Goal: Information Seeking & Learning: Learn about a topic

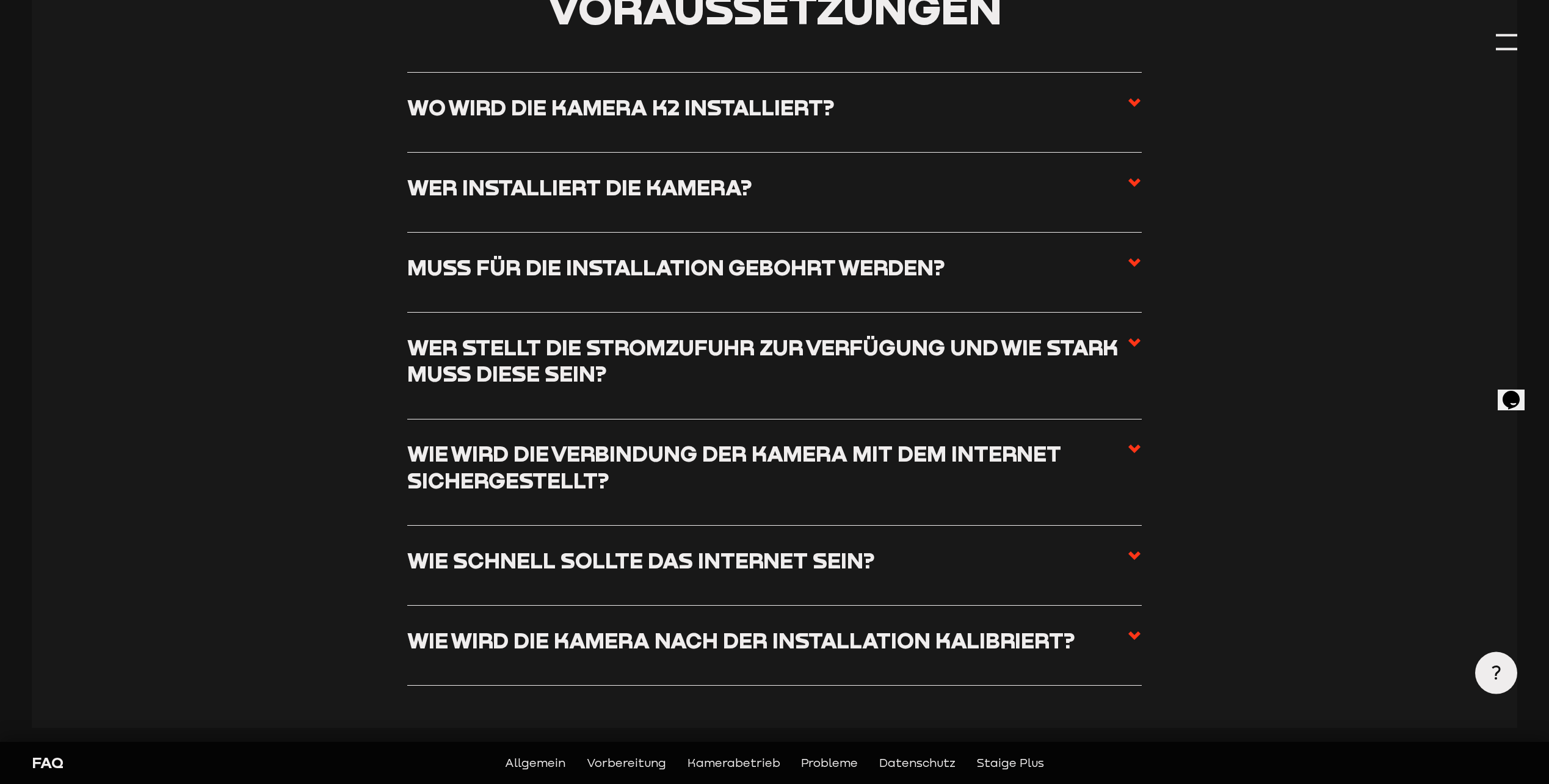
scroll to position [976, 0]
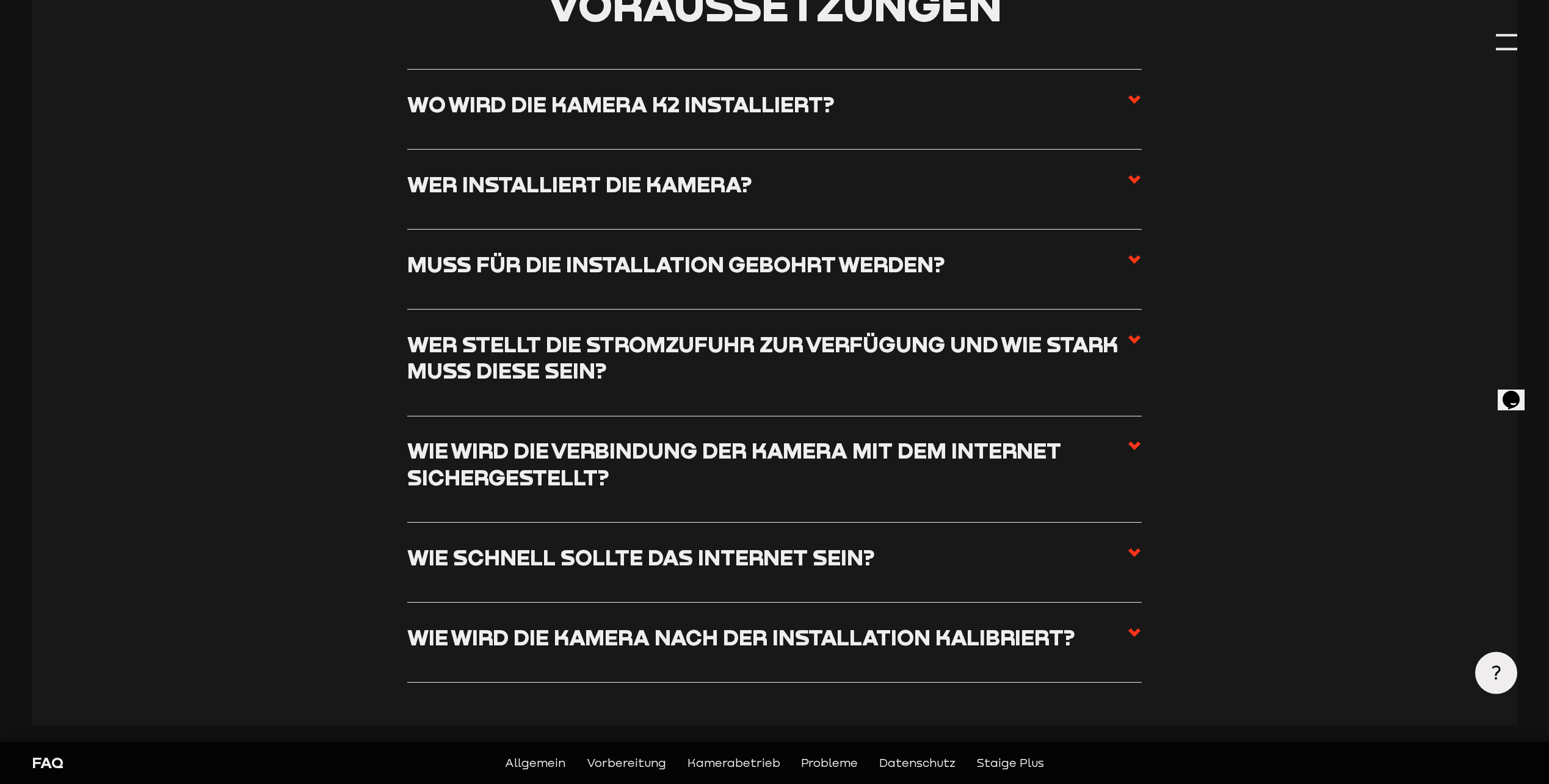
click at [720, 567] on h3 "Wie schnell sollte das Internet sein?" at bounding box center [641, 556] width 468 height 26
click at [0, 0] on input "Wie schnell sollte das Internet sein?" at bounding box center [0, 0] width 0 height 0
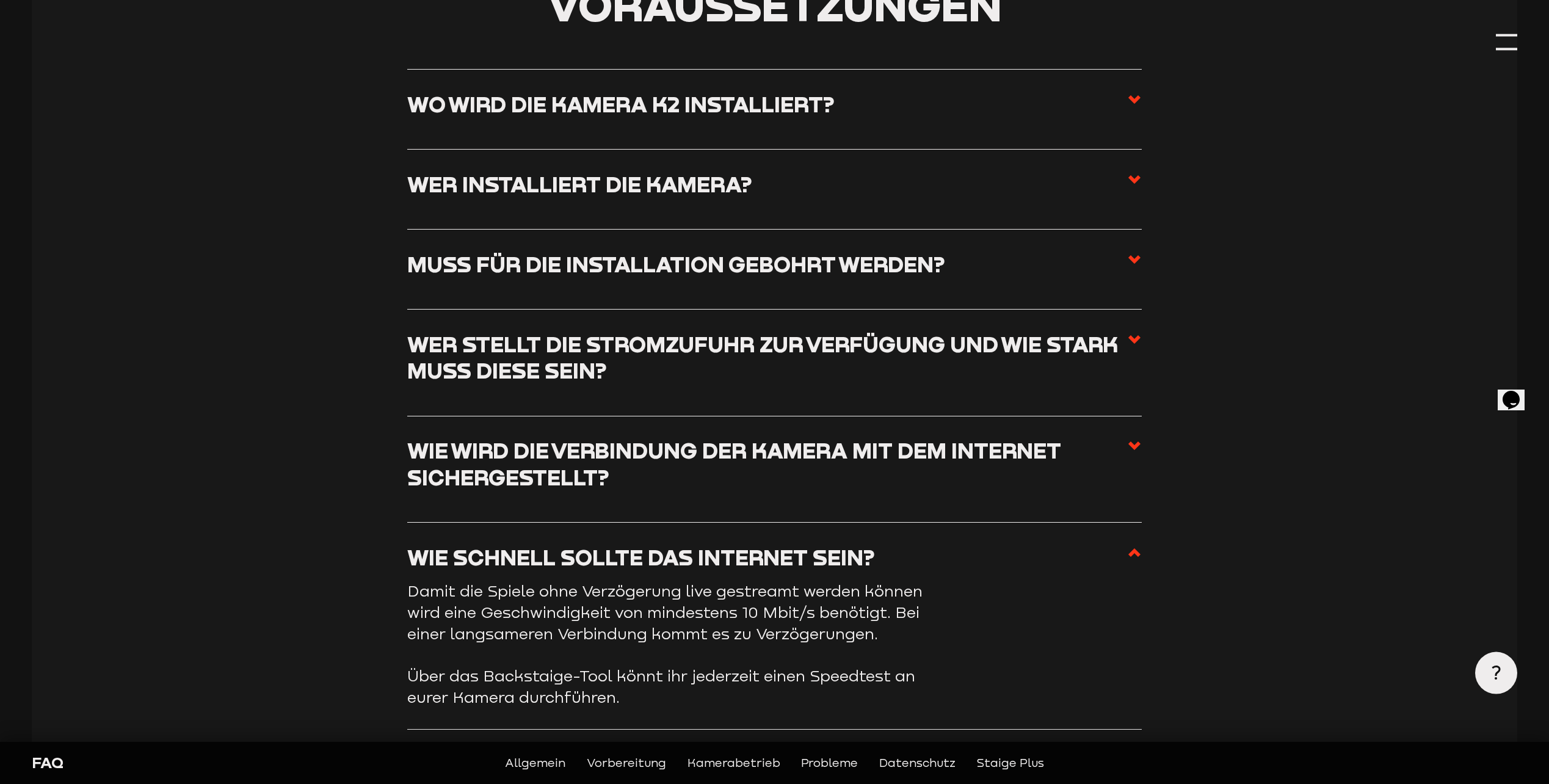
click at [721, 561] on h3 "Wie schnell sollte das Internet sein?" at bounding box center [641, 556] width 468 height 26
click at [0, 0] on input "Wie schnell sollte das Internet sein?" at bounding box center [0, 0] width 0 height 0
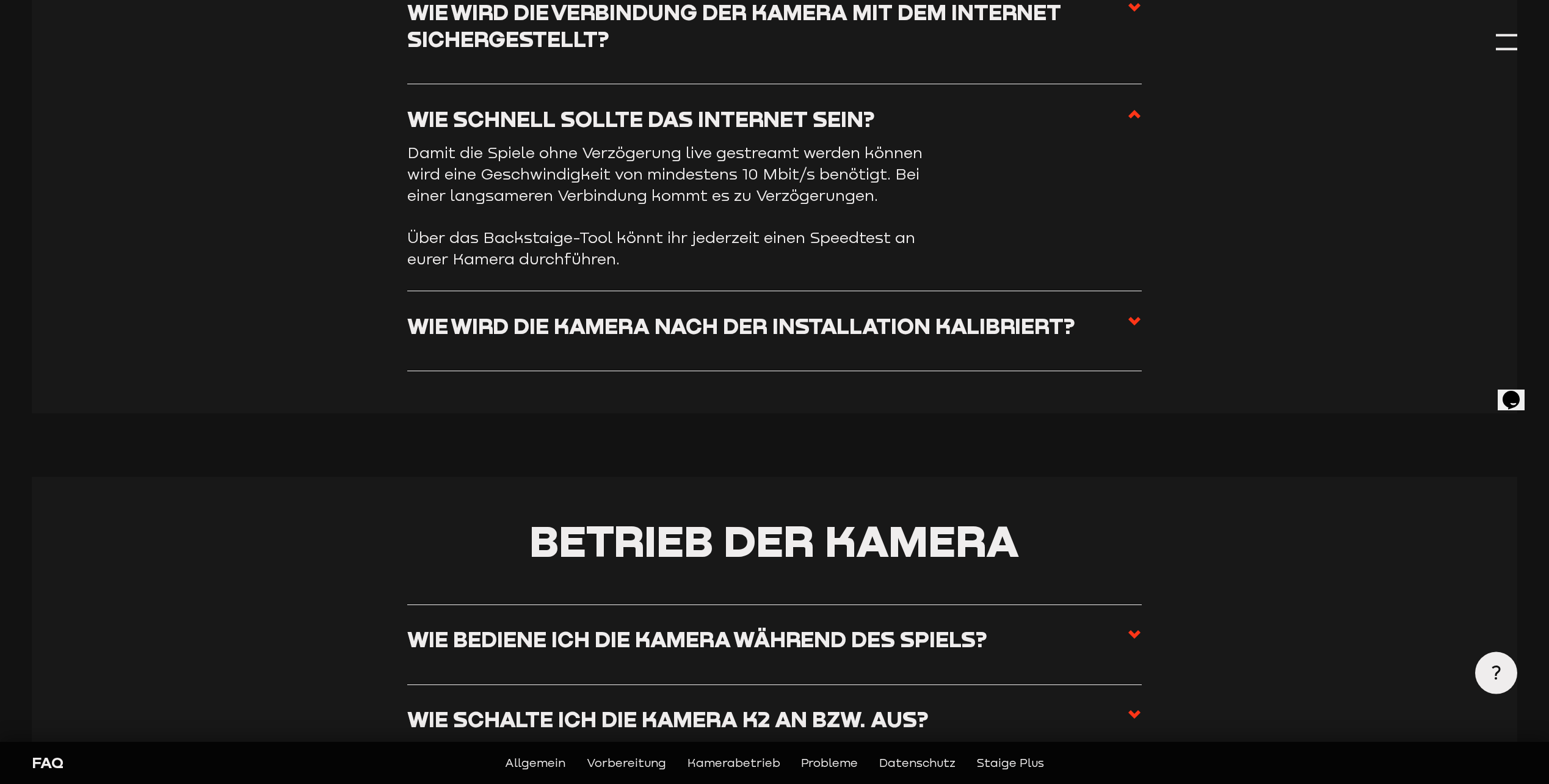
scroll to position [1526, 0]
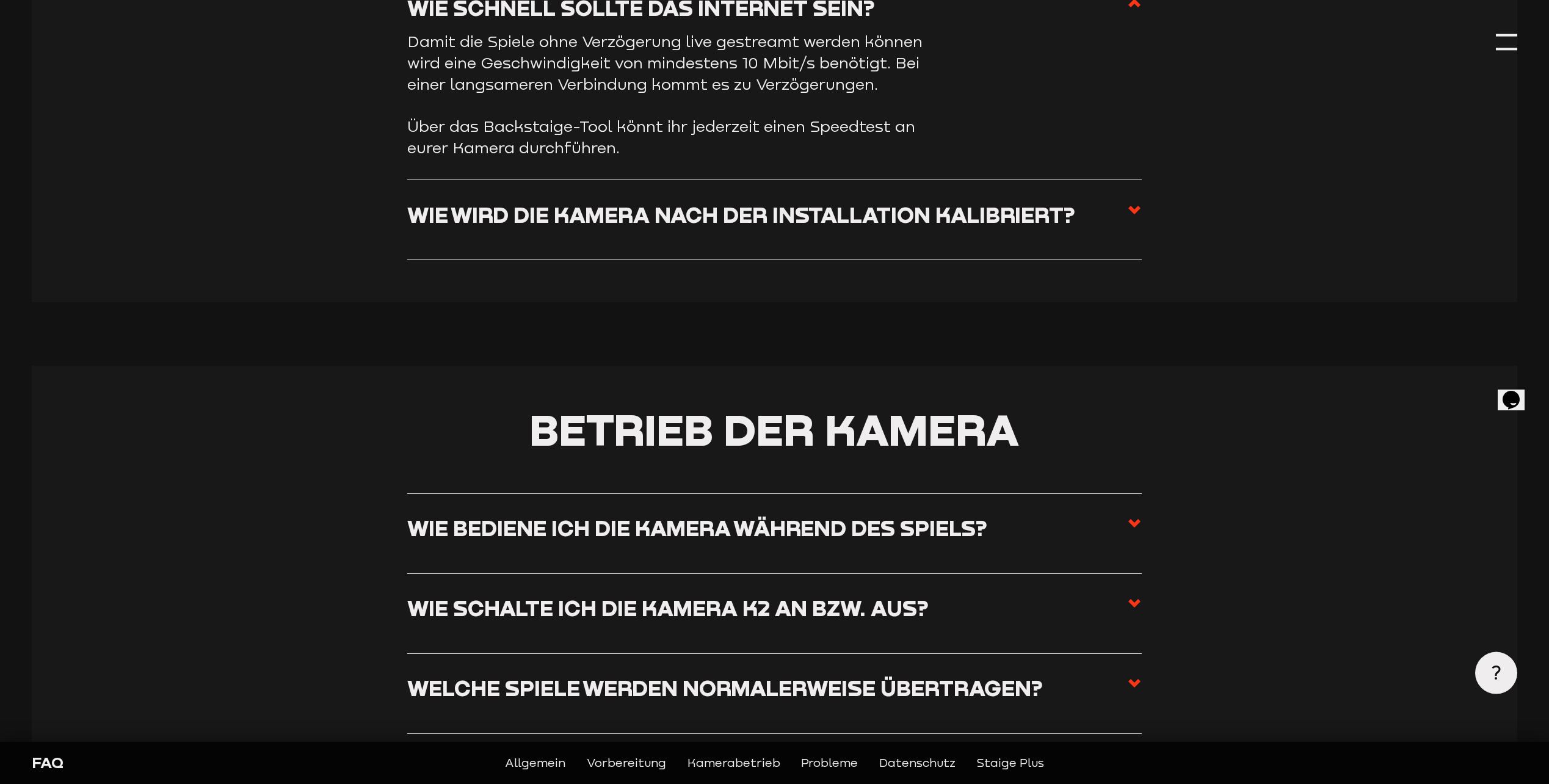
drag, startPoint x: 1152, startPoint y: 207, endPoint x: 1138, endPoint y: 208, distance: 14.0
click at [1134, 213] on icon at bounding box center [1134, 210] width 14 height 14
click at [0, 0] on input "Wie wird die Kamera nach der Installation kalibriert?" at bounding box center [0, 0] width 0 height 0
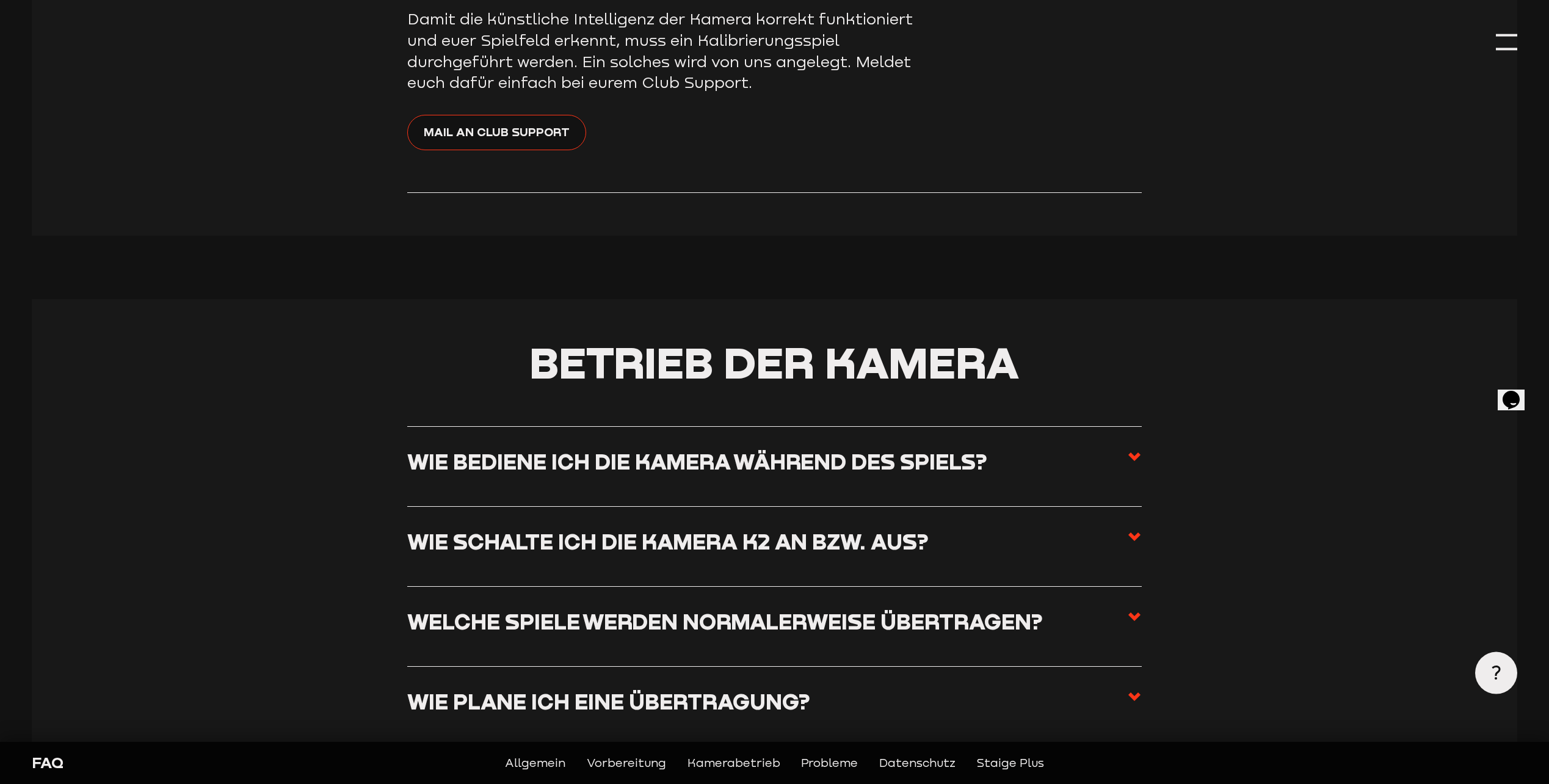
scroll to position [1709, 0]
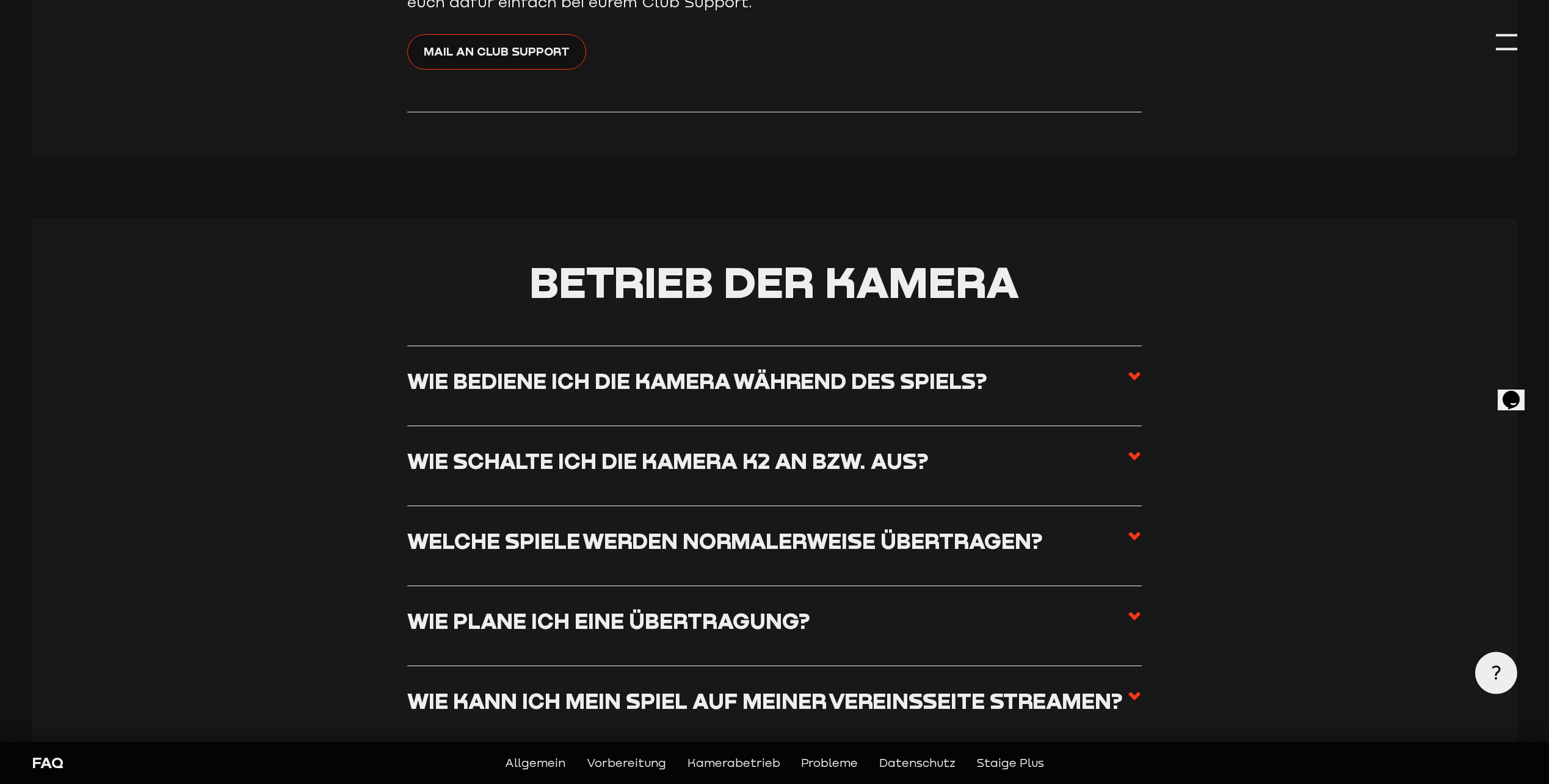
click at [941, 385] on h3 "Wie bediene ich die Kamera während des Spiels?" at bounding box center [697, 380] width 580 height 26
click at [0, 0] on input "Wie bediene ich die Kamera während des Spiels?" at bounding box center [0, 0] width 0 height 0
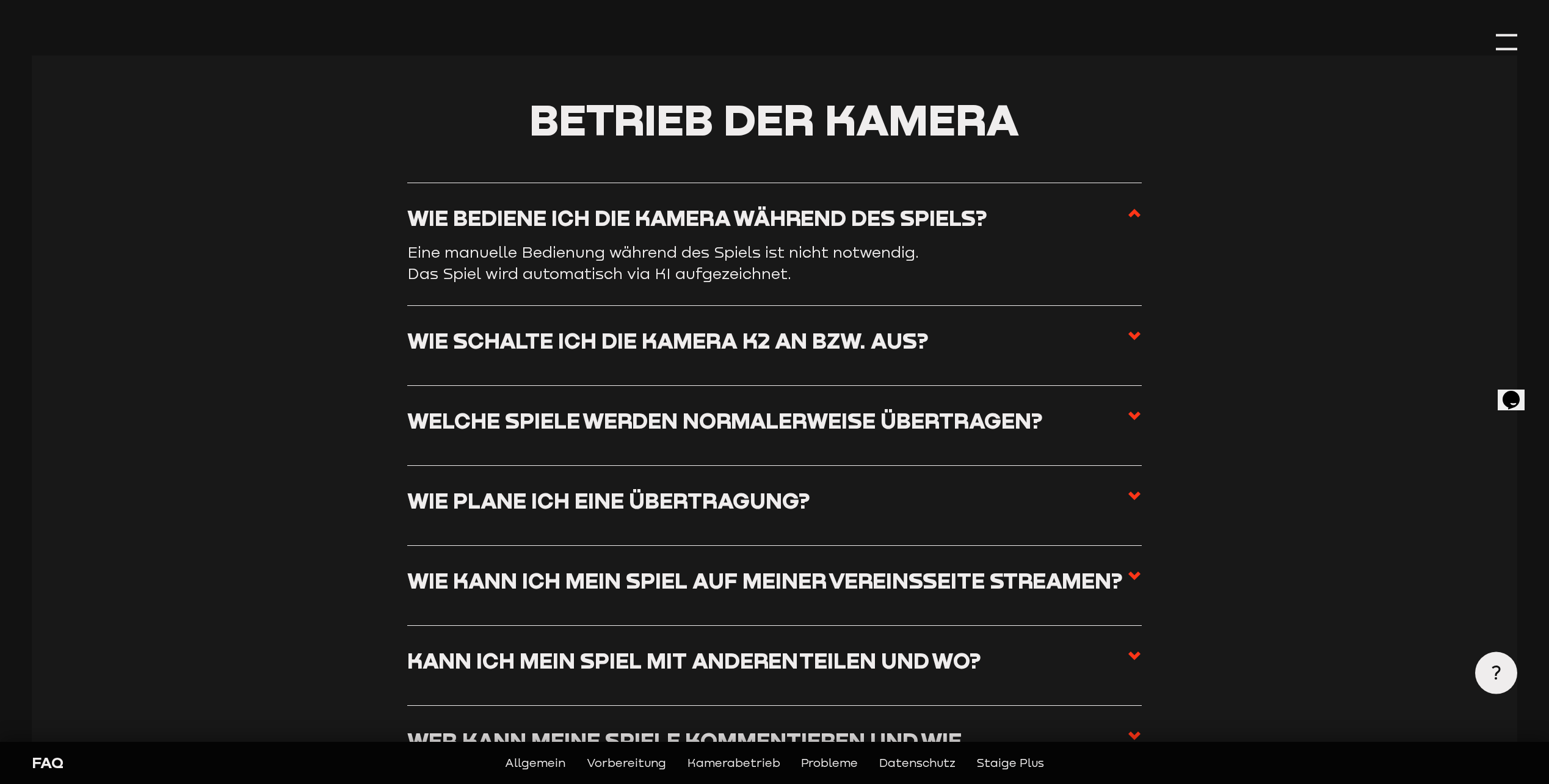
click at [717, 350] on h3 "Wie schalte ich die Kamera K2 an bzw. aus?" at bounding box center [668, 339] width 521 height 26
click at [0, 0] on input "Wie schalte ich die Kamera K2 an bzw. aus?" at bounding box center [0, 0] width 0 height 0
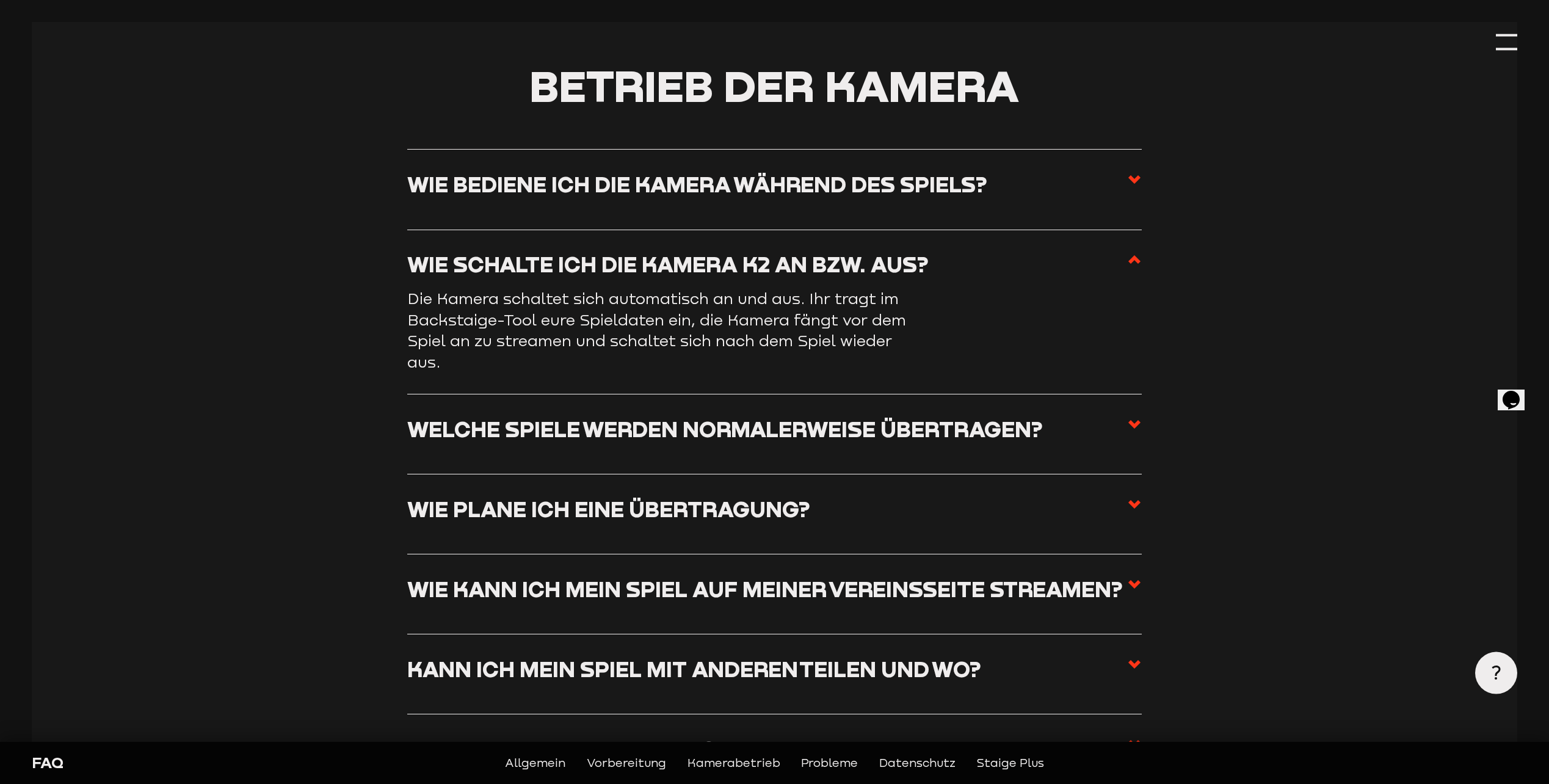
scroll to position [1770, 0]
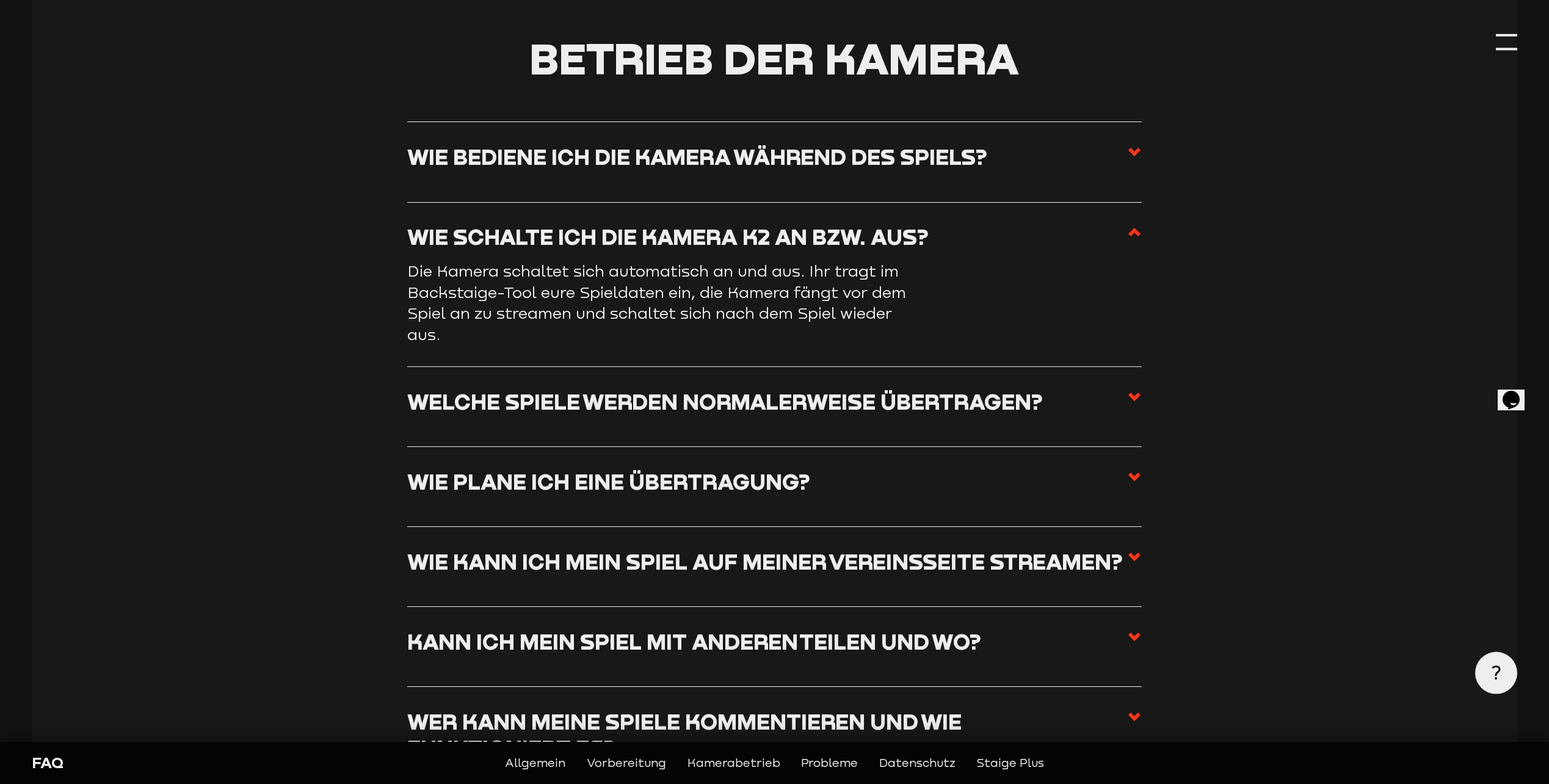
click at [710, 393] on h3 "Welche Spiele werden normalerweise übertragen?" at bounding box center [724, 401] width 635 height 26
click at [0, 0] on input "Welche Spiele werden normalerweise übertragen?" at bounding box center [0, 0] width 0 height 0
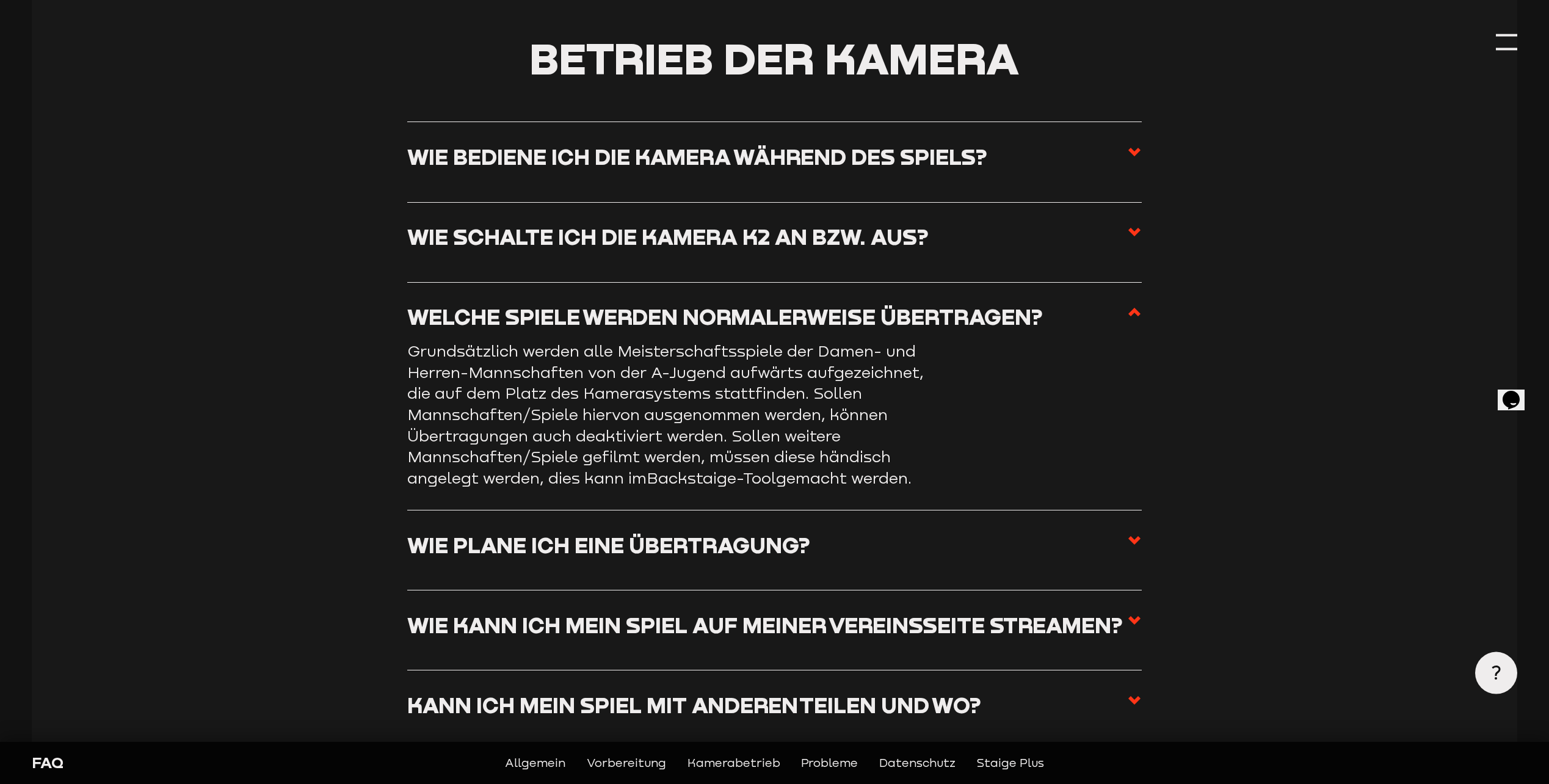
scroll to position [1831, 0]
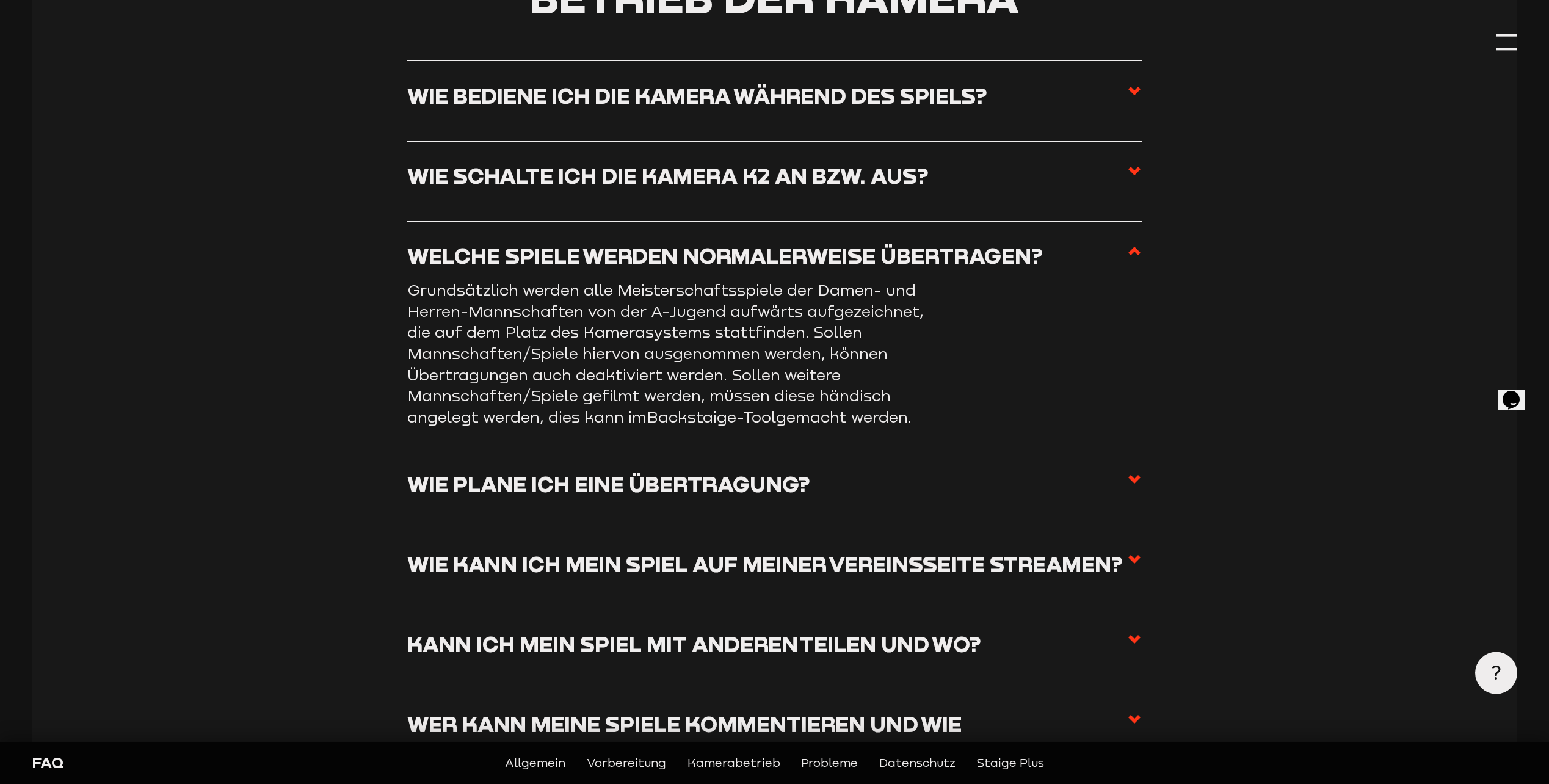
click at [656, 495] on h3 "Wie plane ich eine Übertragung?" at bounding box center [608, 483] width 403 height 26
click at [0, 0] on input "Wie plane ich eine Übertragung?" at bounding box center [0, 0] width 0 height 0
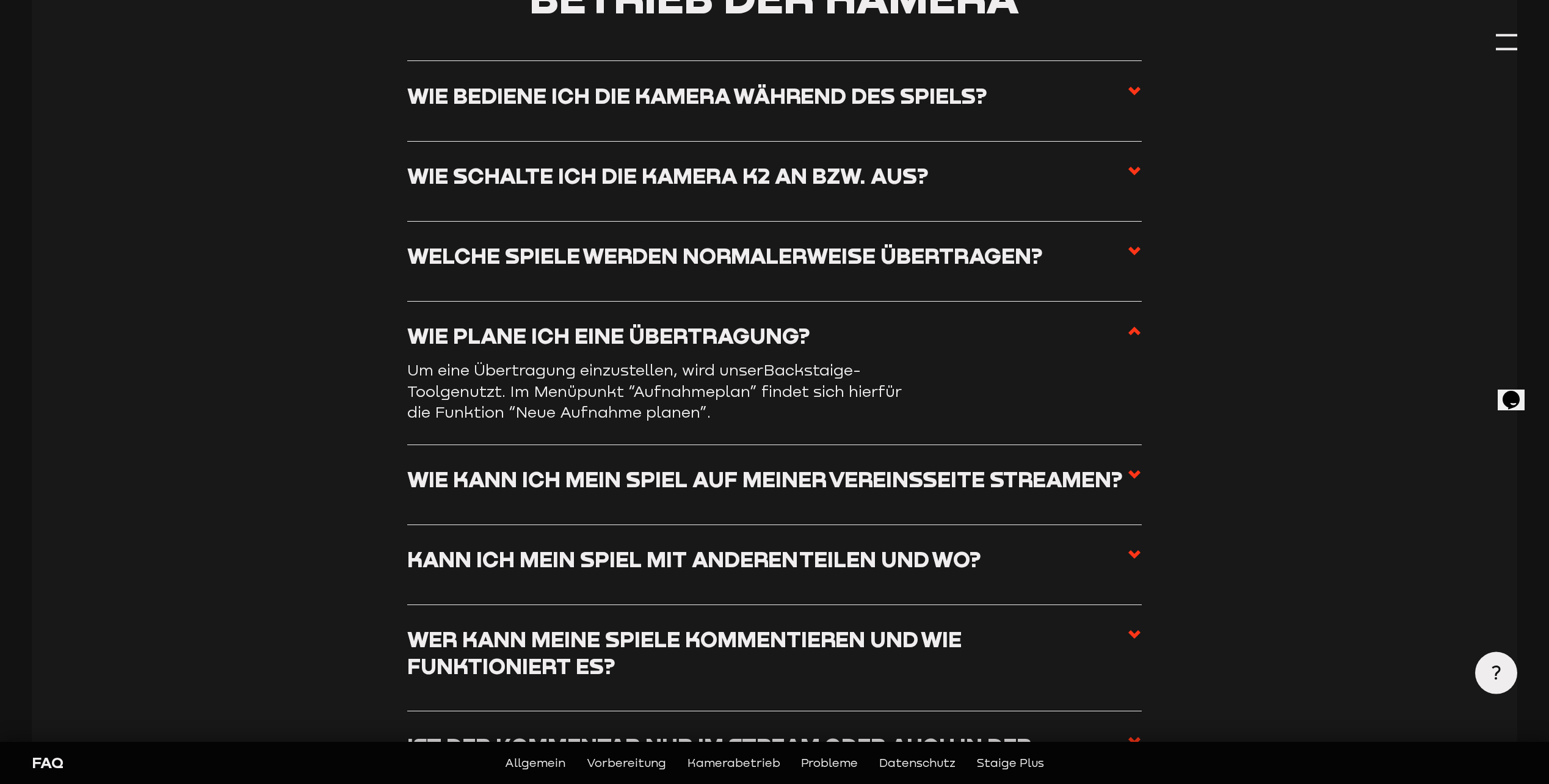
click at [610, 492] on h3 "Wie kann ich mein Spiel auf meiner Vereinsseite streamen?" at bounding box center [765, 479] width 715 height 26
click at [0, 0] on input "Wie kann ich mein Spiel auf meiner Vereinsseite streamen?" at bounding box center [0, 0] width 0 height 0
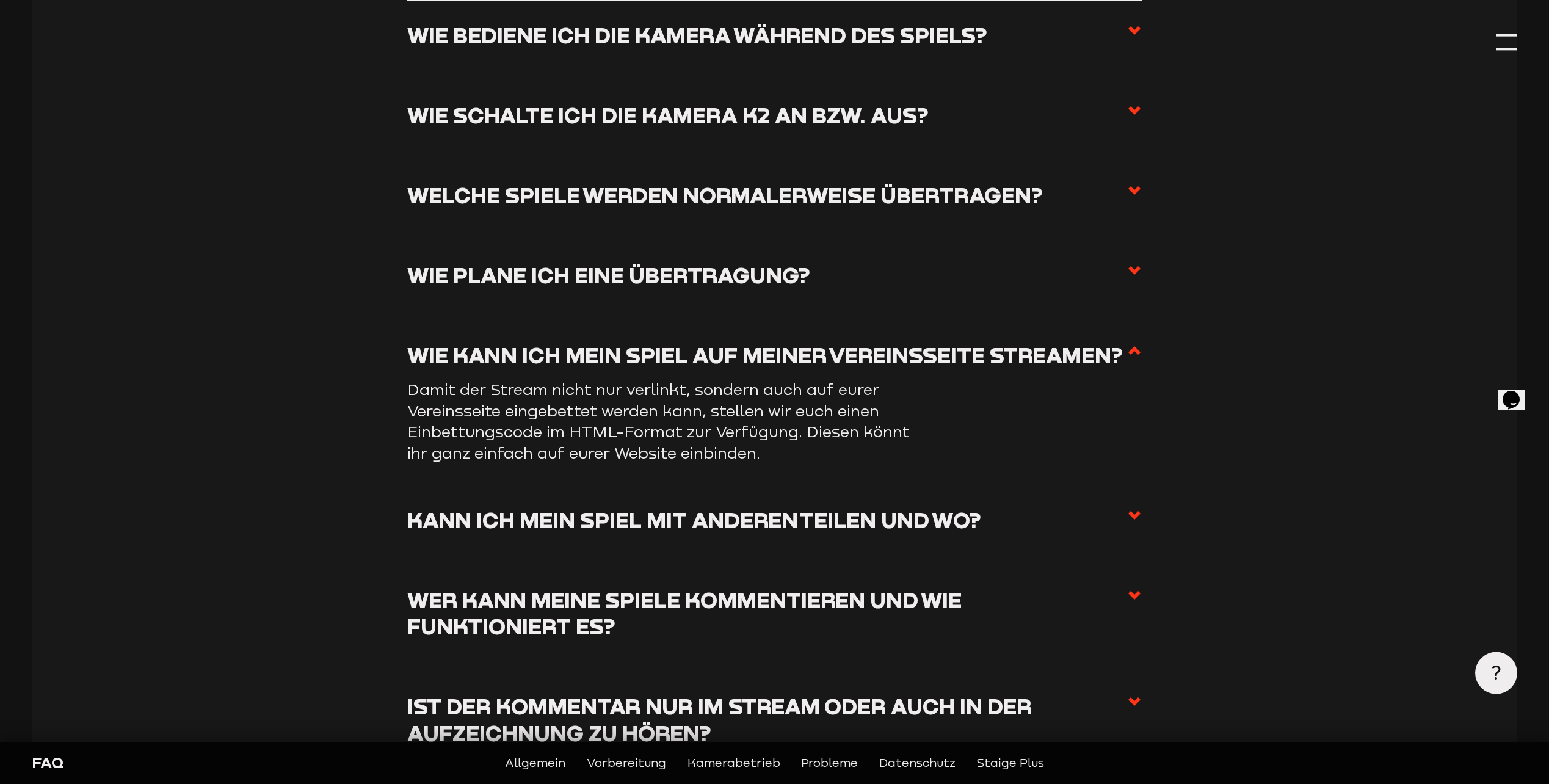
scroll to position [1892, 0]
click at [700, 533] on h3 "Kann ich mein Spiel mit anderen teilen und wo?" at bounding box center [694, 518] width 574 height 26
click at [0, 0] on input "Kann ich mein Spiel mit anderen teilen und wo?" at bounding box center [0, 0] width 0 height 0
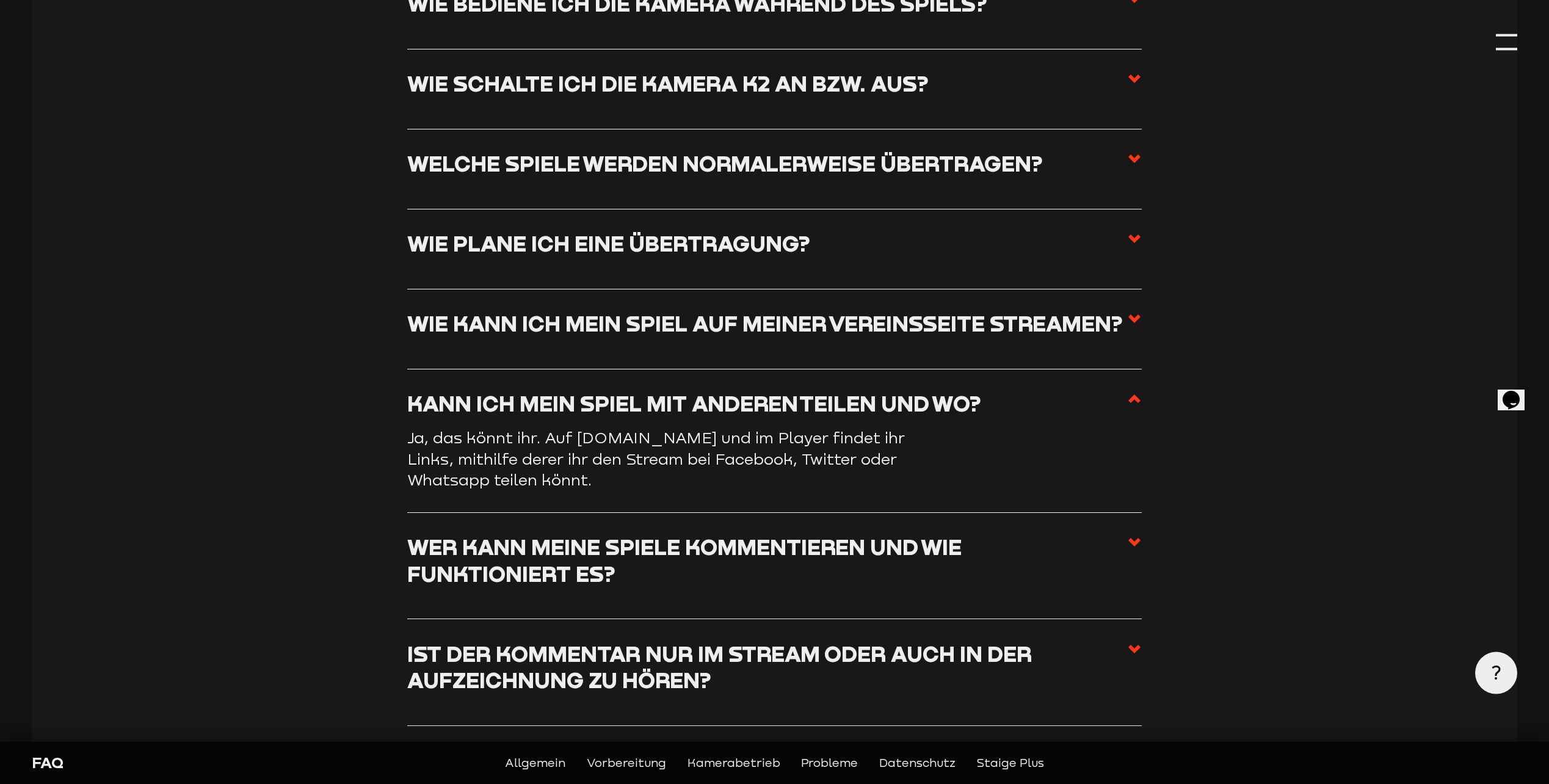
scroll to position [1953, 0]
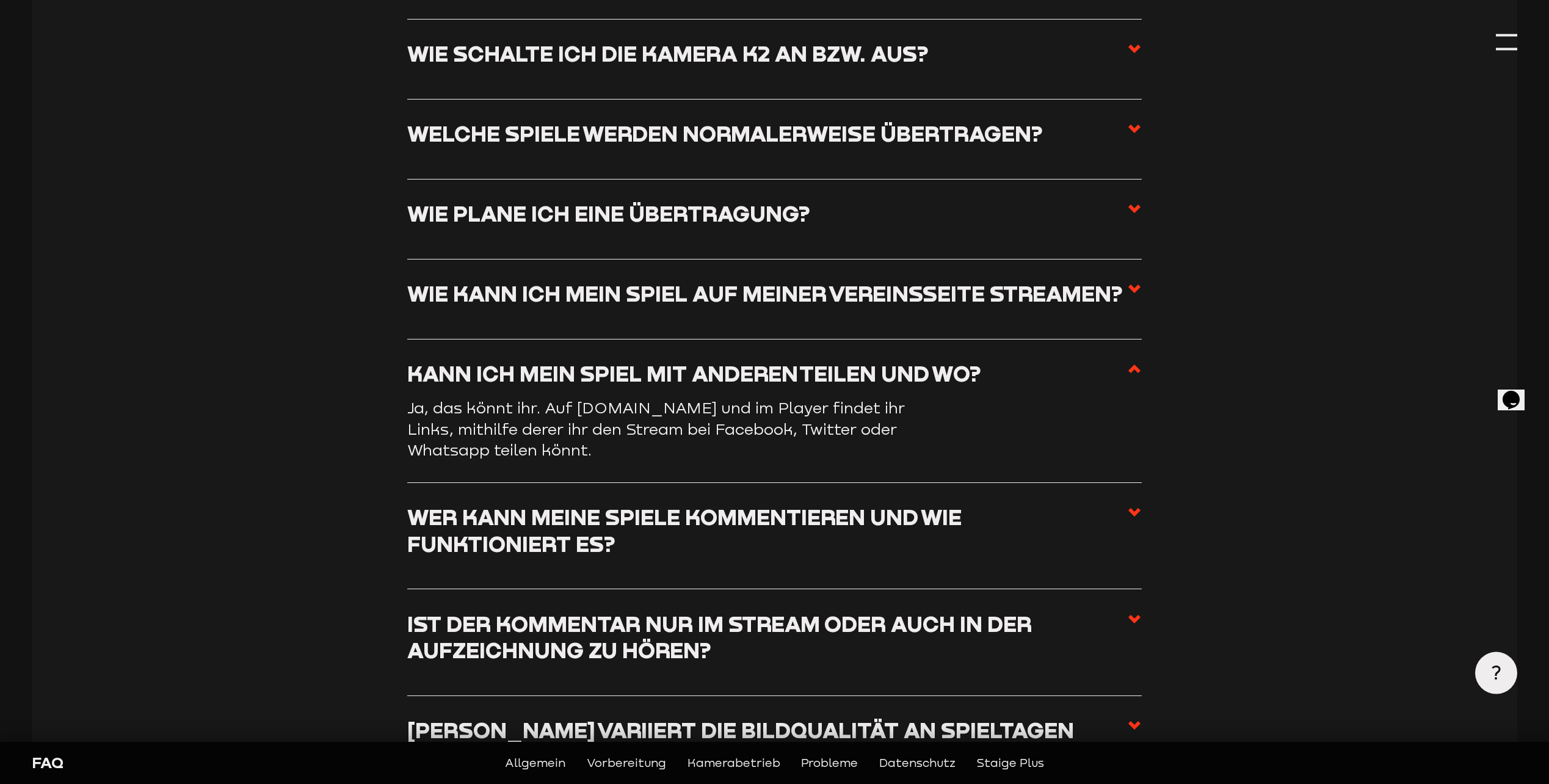
click at [671, 557] on h3 "Wer kann meine Spiele kommentieren und wie funktioniert es?" at bounding box center [766, 530] width 720 height 53
click at [0, 0] on input "Wer kann meine Spiele kommentieren und wie funktioniert es?" at bounding box center [0, 0] width 0 height 0
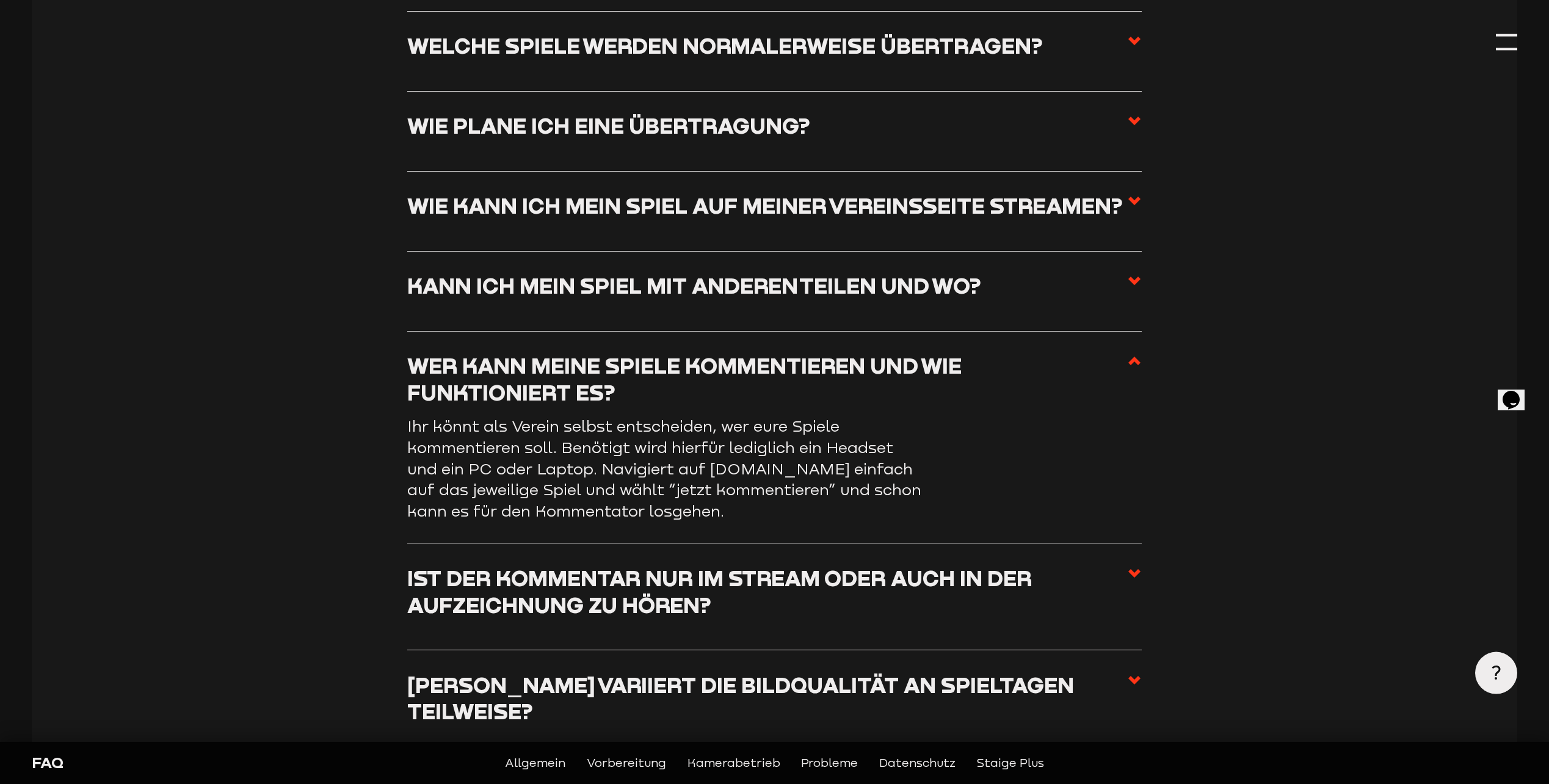
scroll to position [2075, 0]
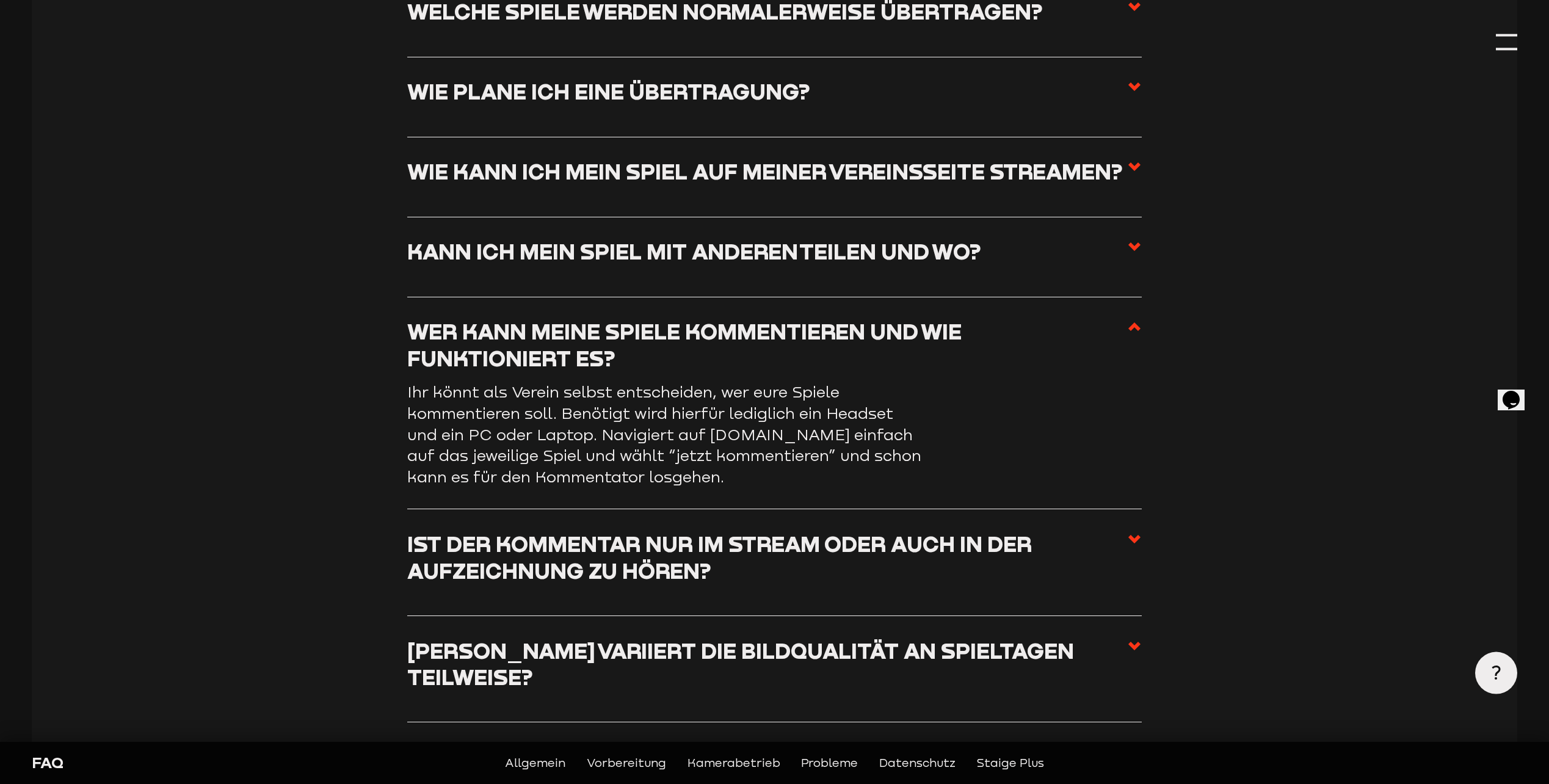
click at [695, 584] on h3 "Ist der Kommentar nur im Stream oder auch in der Aufzeichnung zu hören?" at bounding box center [766, 557] width 720 height 53
click at [0, 0] on input "Ist der Kommentar nur im Stream oder auch in der Aufzeichnung zu hören?" at bounding box center [0, 0] width 0 height 0
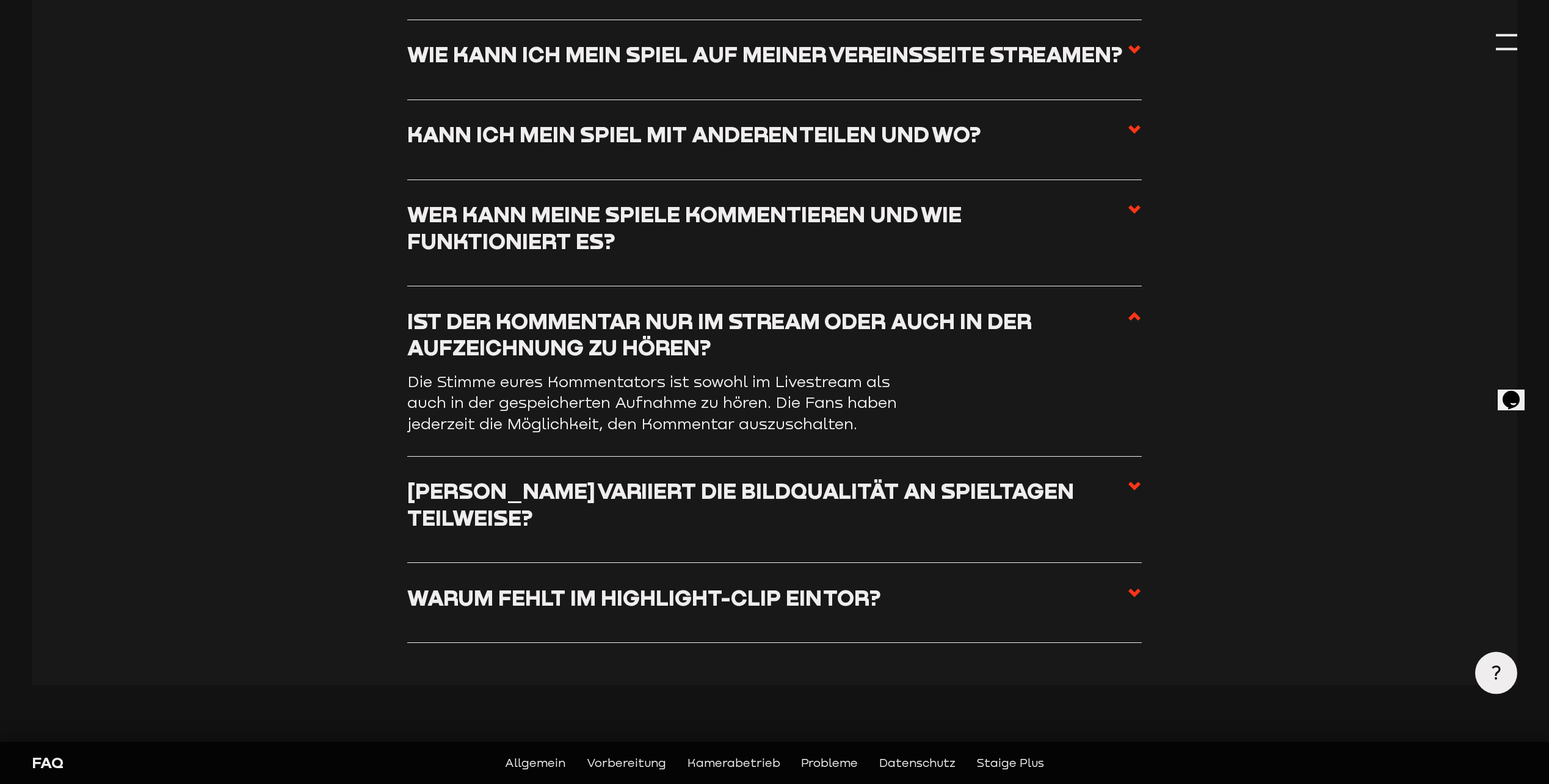
scroll to position [2197, 0]
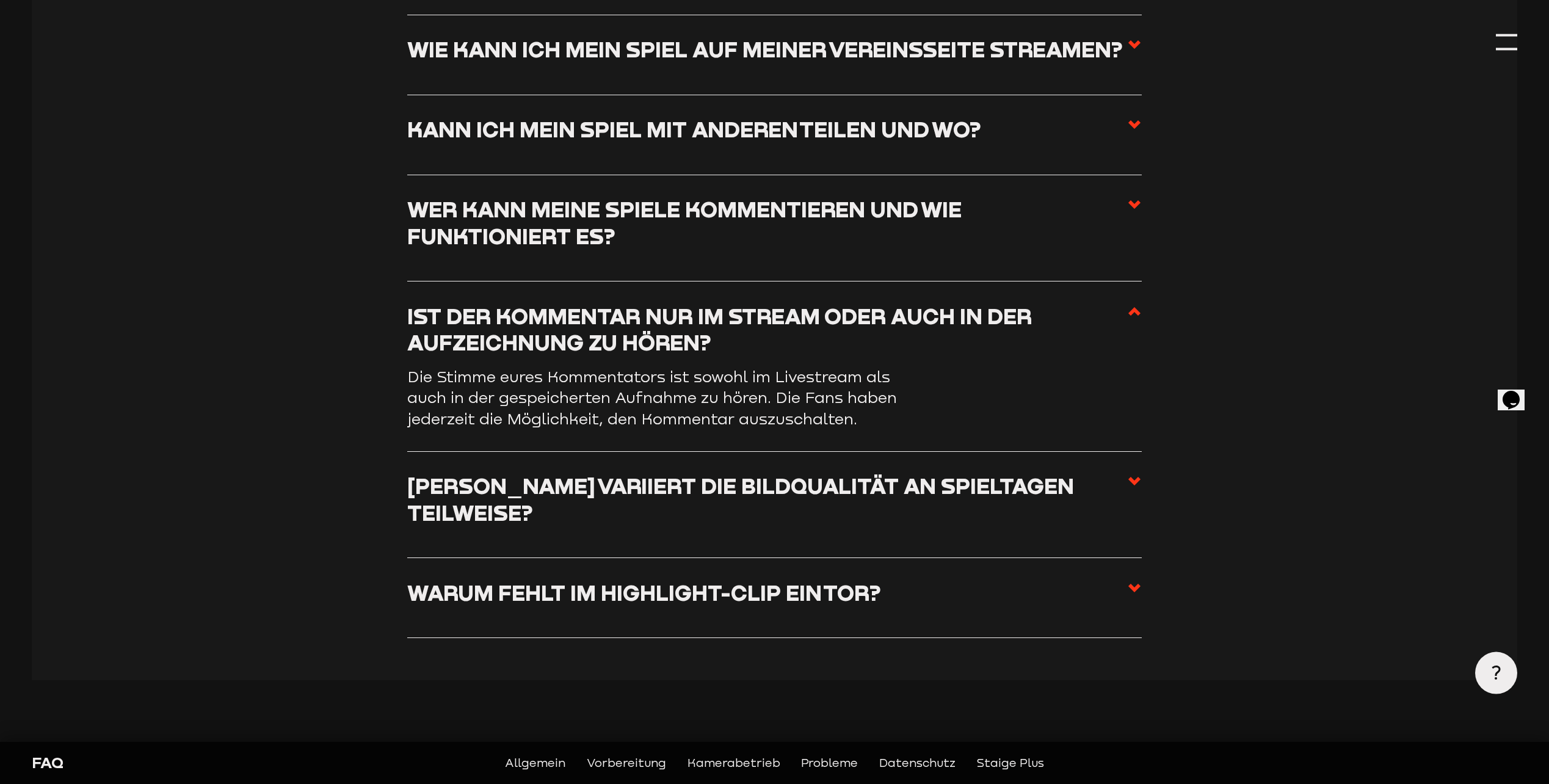
click at [711, 524] on h3 "Wieso variiert die Bildqualität an Spieltagen teilweise?" at bounding box center [766, 498] width 720 height 53
click at [0, 0] on input "Wieso variiert die Bildqualität an Spieltagen teilweise?" at bounding box center [0, 0] width 0 height 0
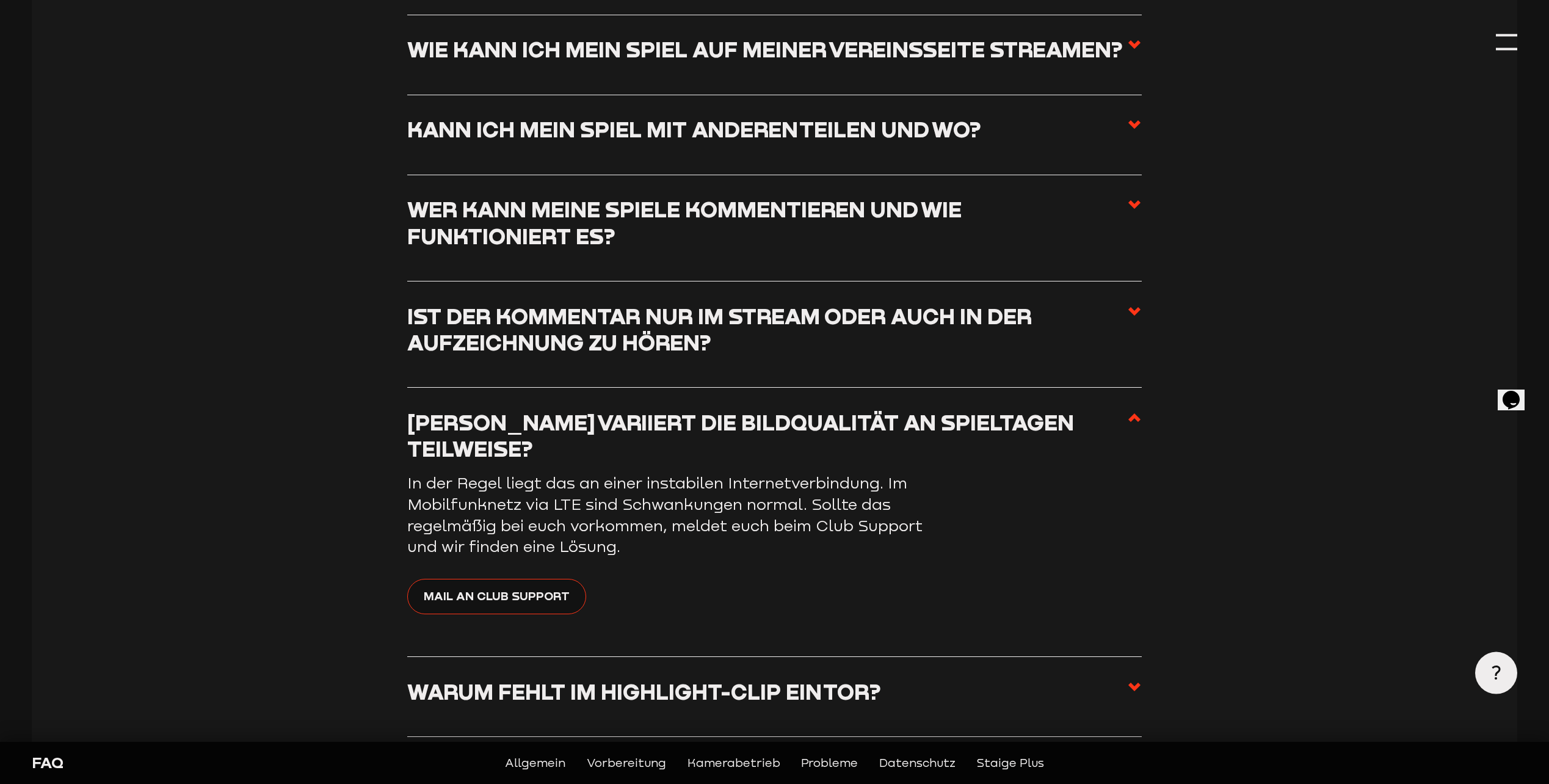
scroll to position [2258, 0]
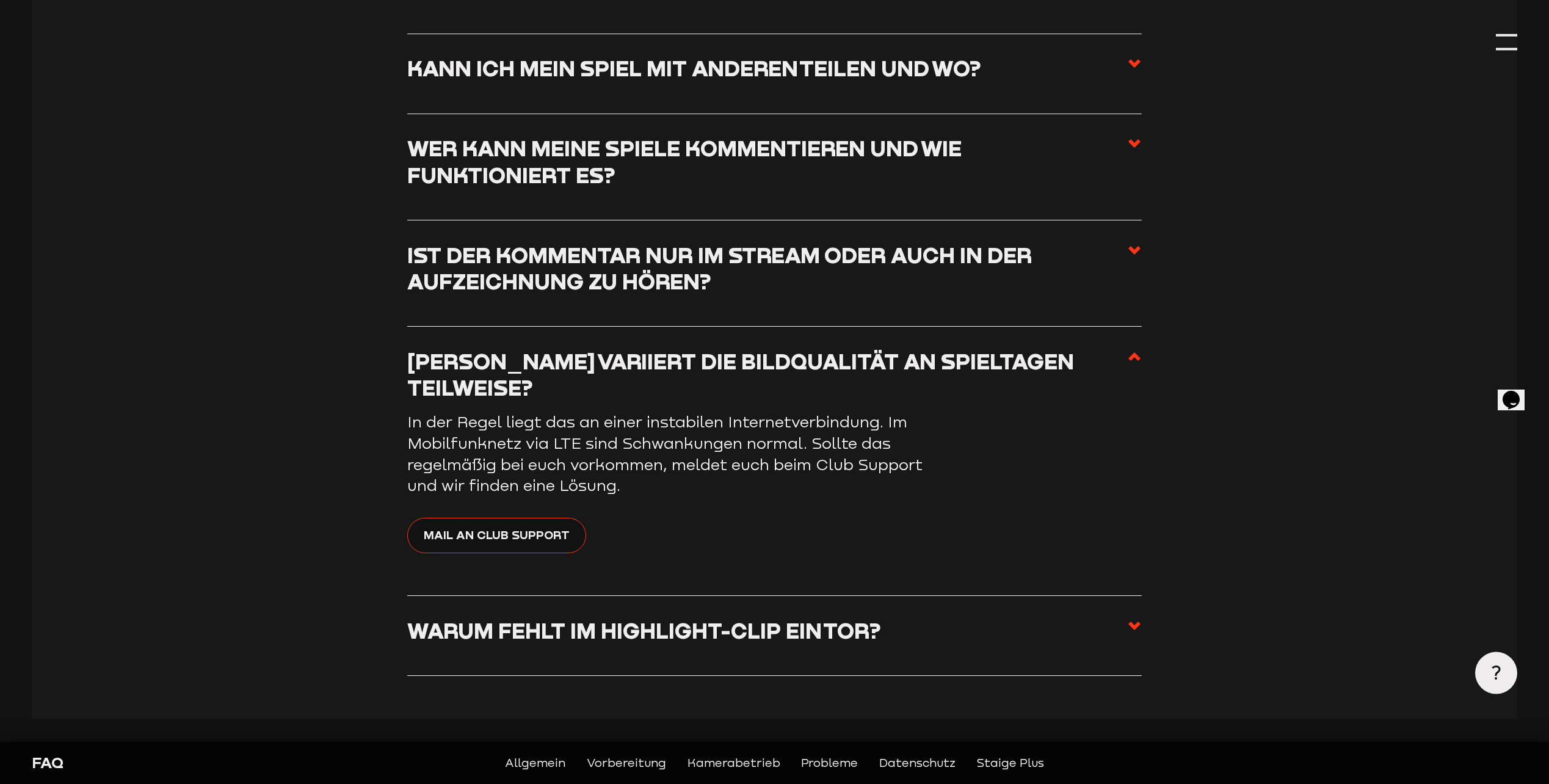
click at [713, 639] on h3 "Warum fehlt im Highlight-Clip ein Tor?" at bounding box center [643, 630] width 474 height 26
click at [0, 0] on input "Warum fehlt im Highlight-Clip ein Tor?" at bounding box center [0, 0] width 0 height 0
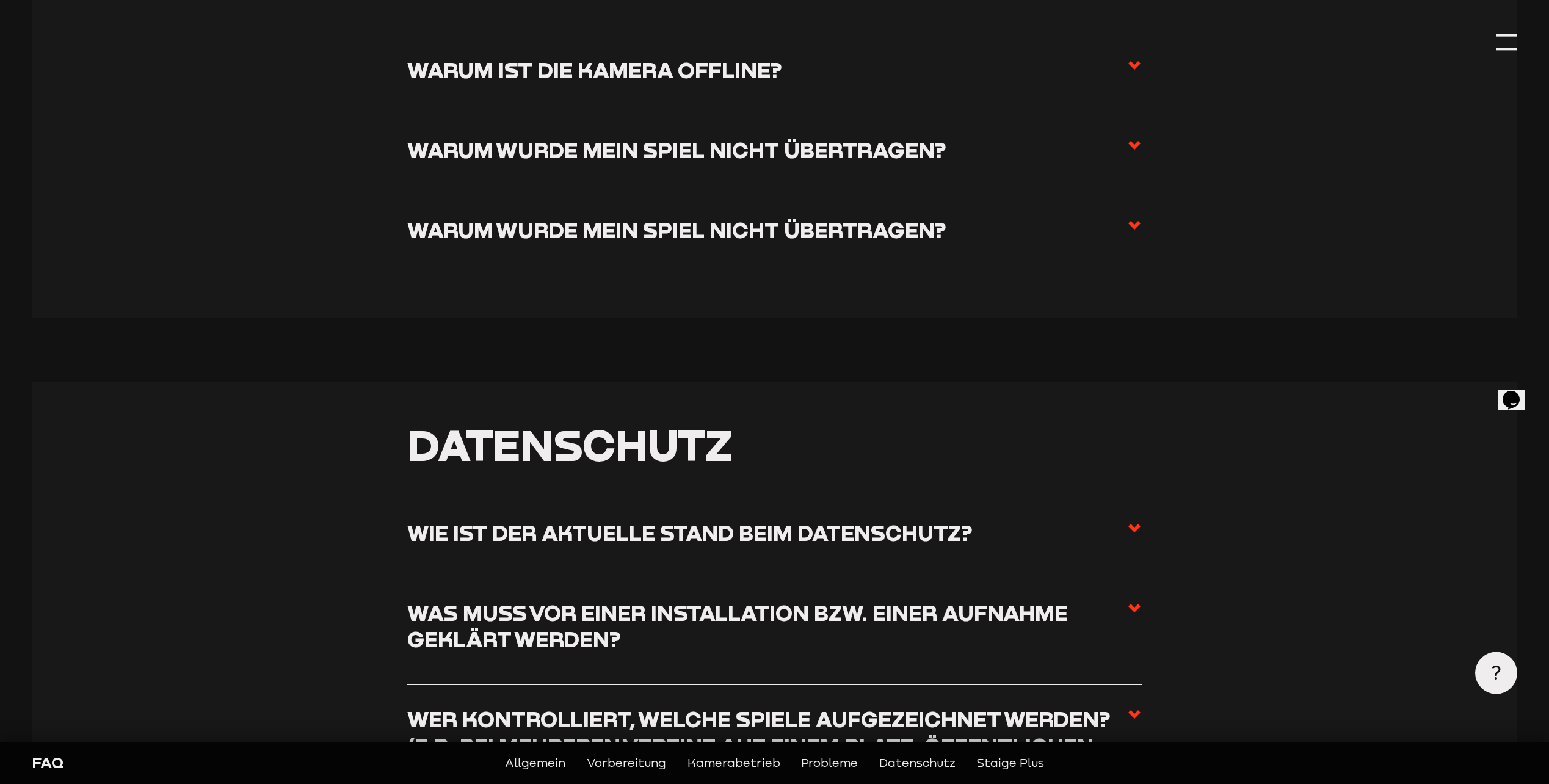
scroll to position [3174, 0]
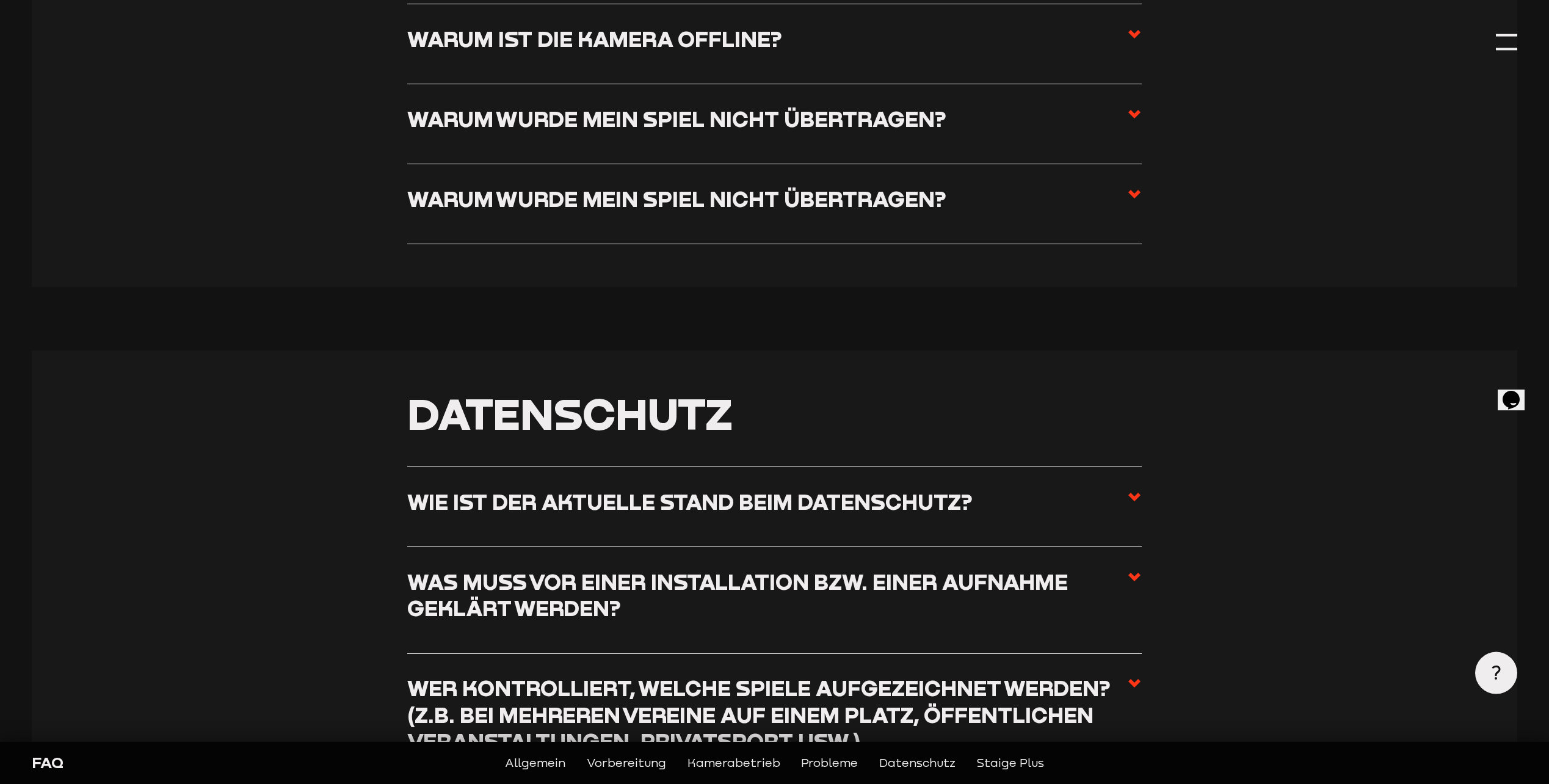
click at [643, 492] on h3 "Wie ist der aktuelle Stand beim Datenschutz?" at bounding box center [689, 501] width 565 height 26
click at [0, 0] on input "Wie ist der aktuelle Stand beim Datenschutz?" at bounding box center [0, 0] width 0 height 0
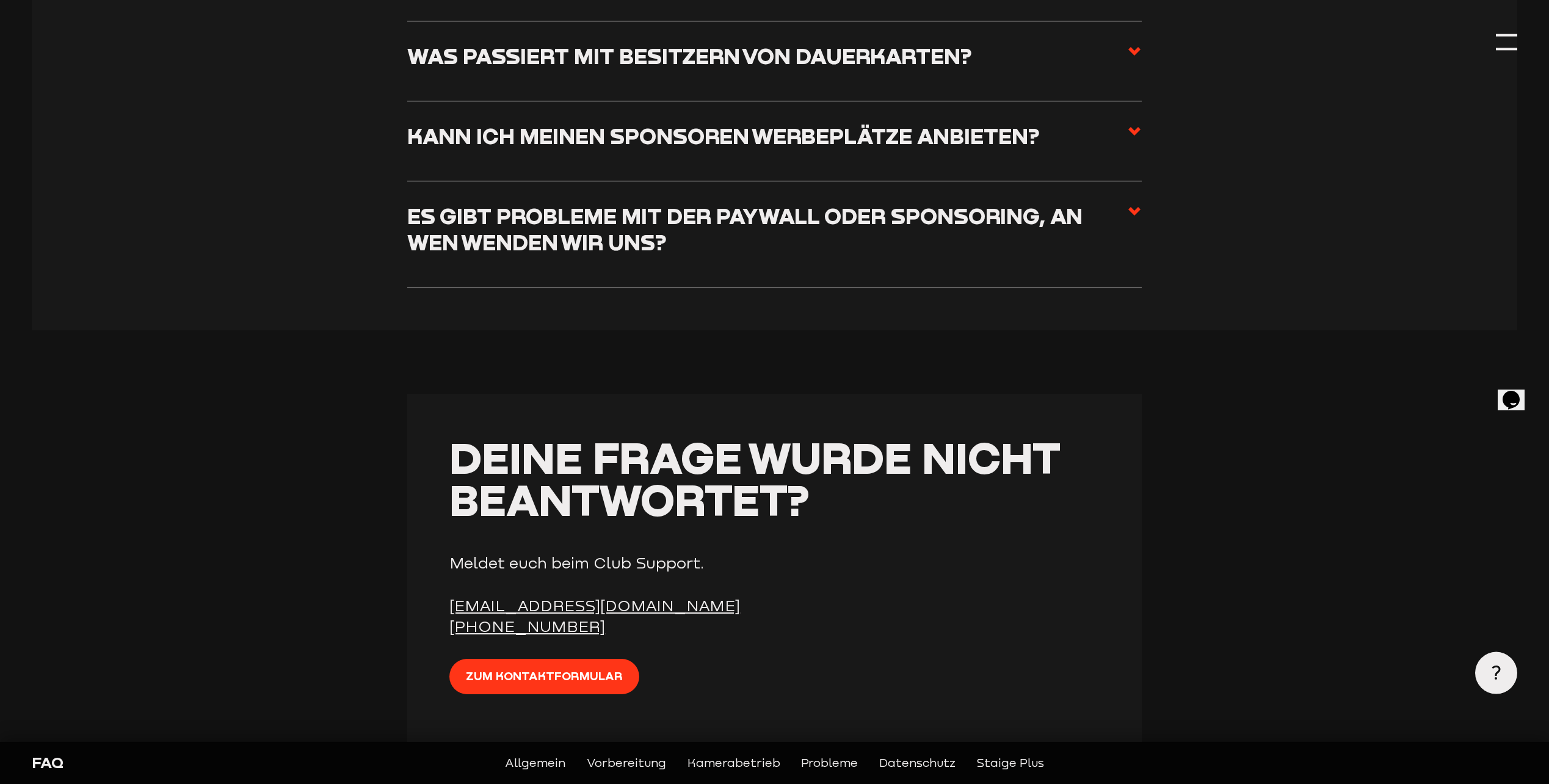
scroll to position [4841, 0]
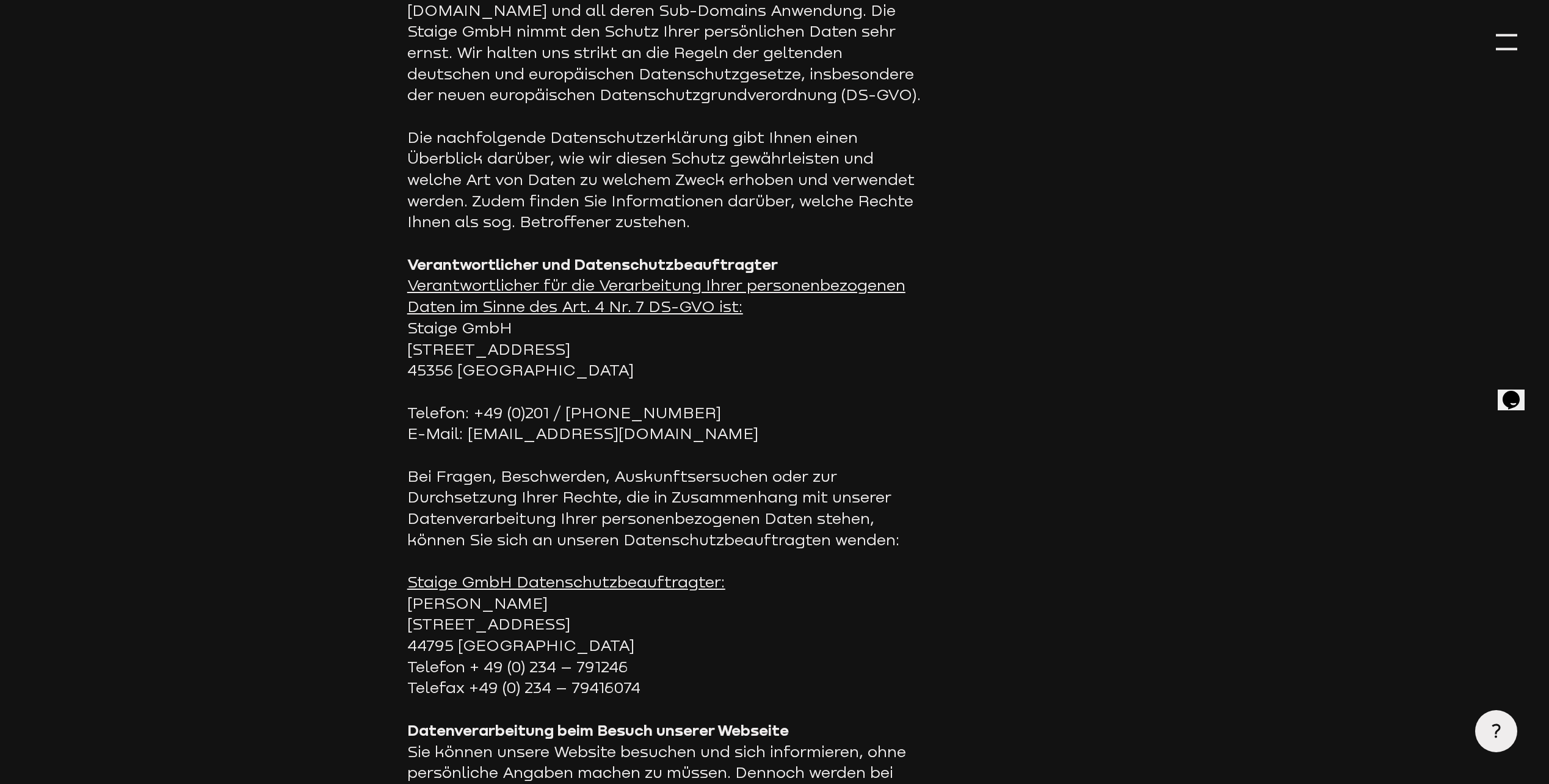
scroll to position [269, 0]
